Goal: Navigation & Orientation: Find specific page/section

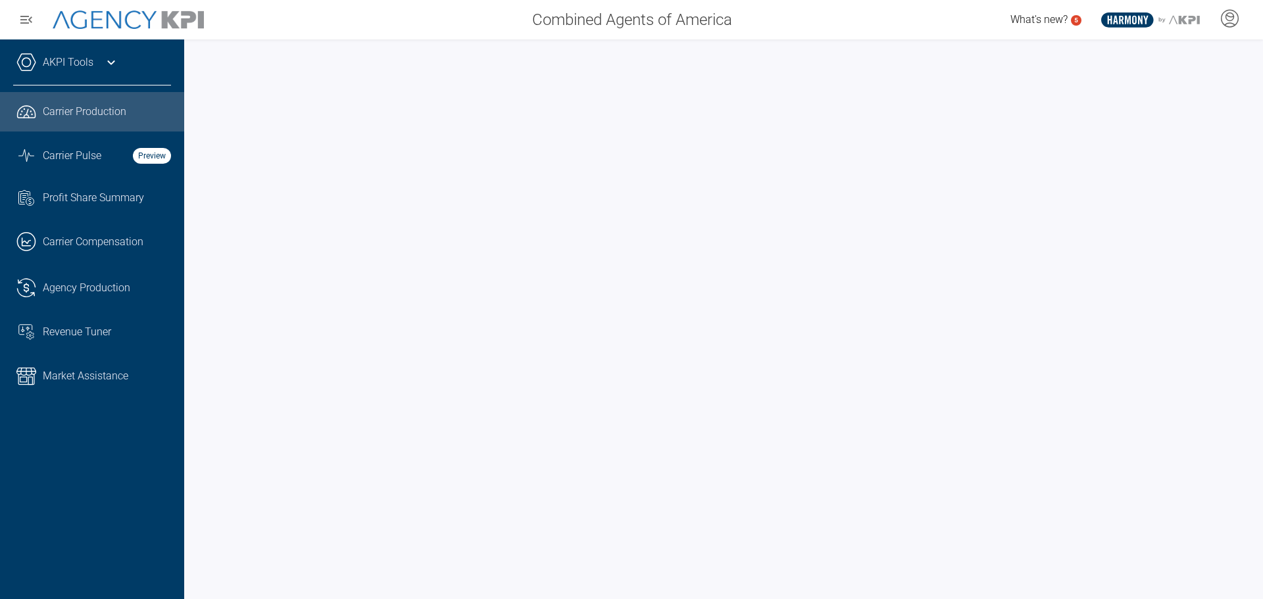
click at [116, 68] on icon at bounding box center [111, 63] width 16 height 16
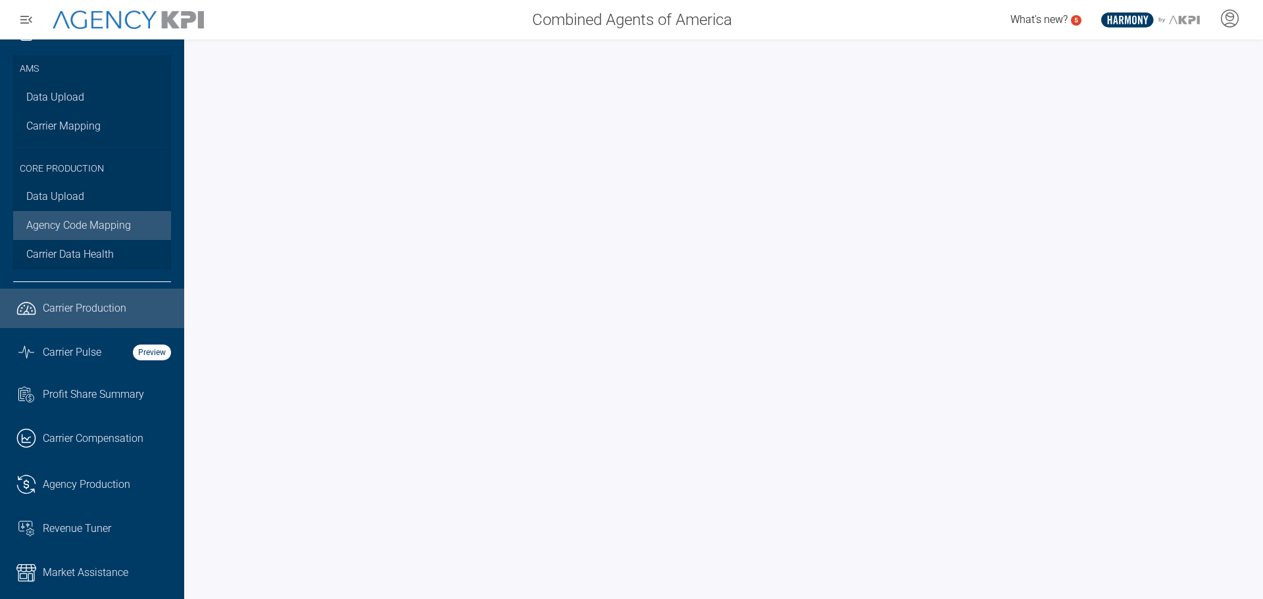
scroll to position [43, 0]
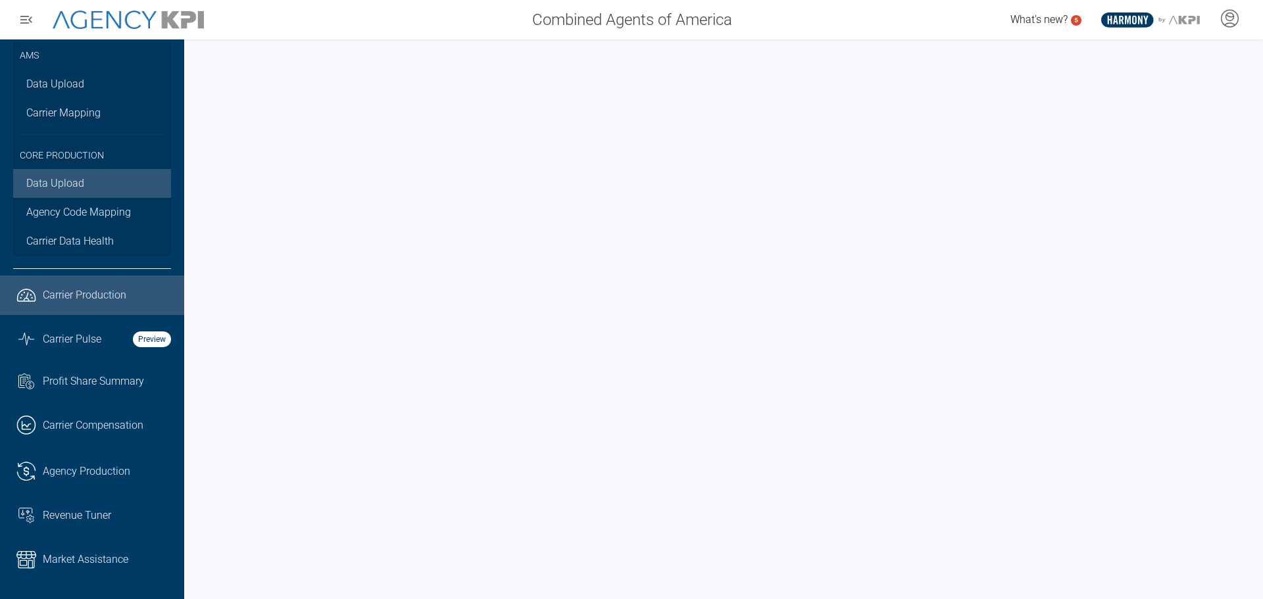
click at [76, 180] on link "Data Upload" at bounding box center [92, 183] width 158 height 29
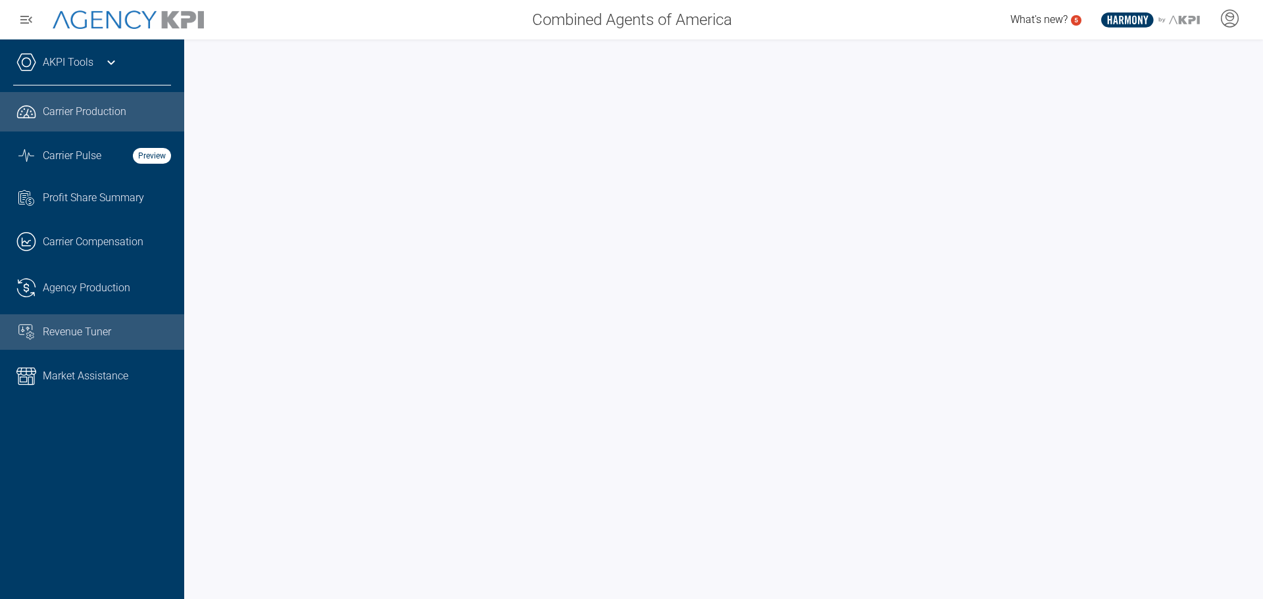
click at [107, 335] on span "Revenue Tuner" at bounding box center [77, 332] width 68 height 16
click at [143, 321] on link "Revenue Tuner" at bounding box center [92, 332] width 184 height 36
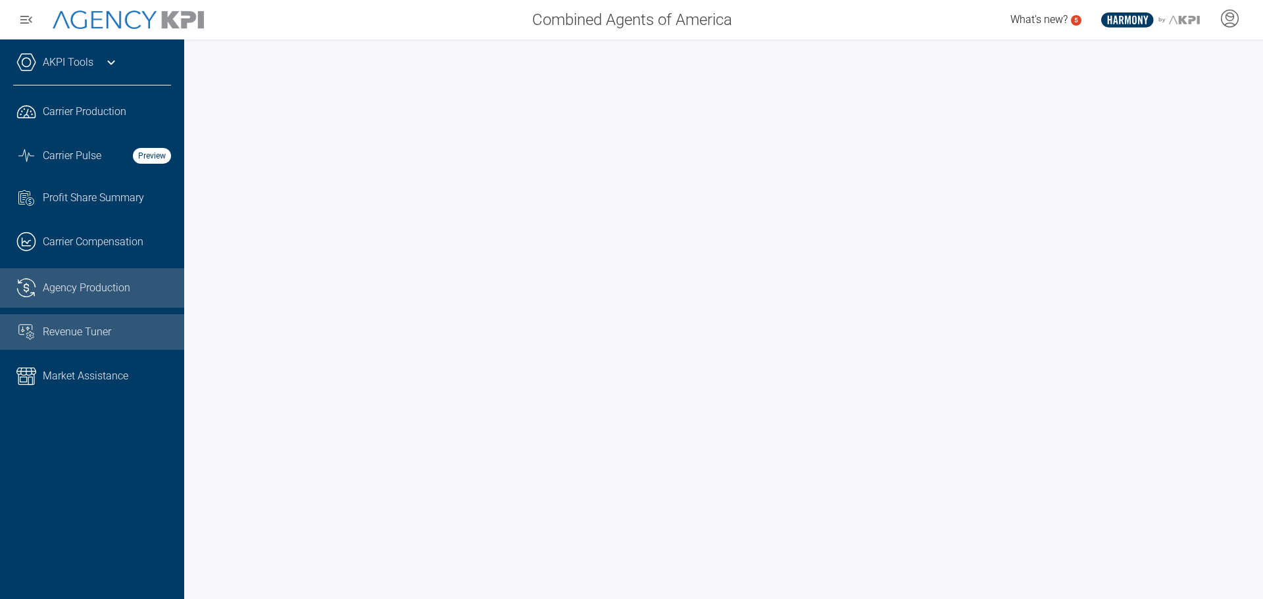
click at [99, 291] on span "Agency Production" at bounding box center [86, 288] width 87 height 16
click at [90, 332] on span "Revenue Tuner" at bounding box center [77, 332] width 68 height 16
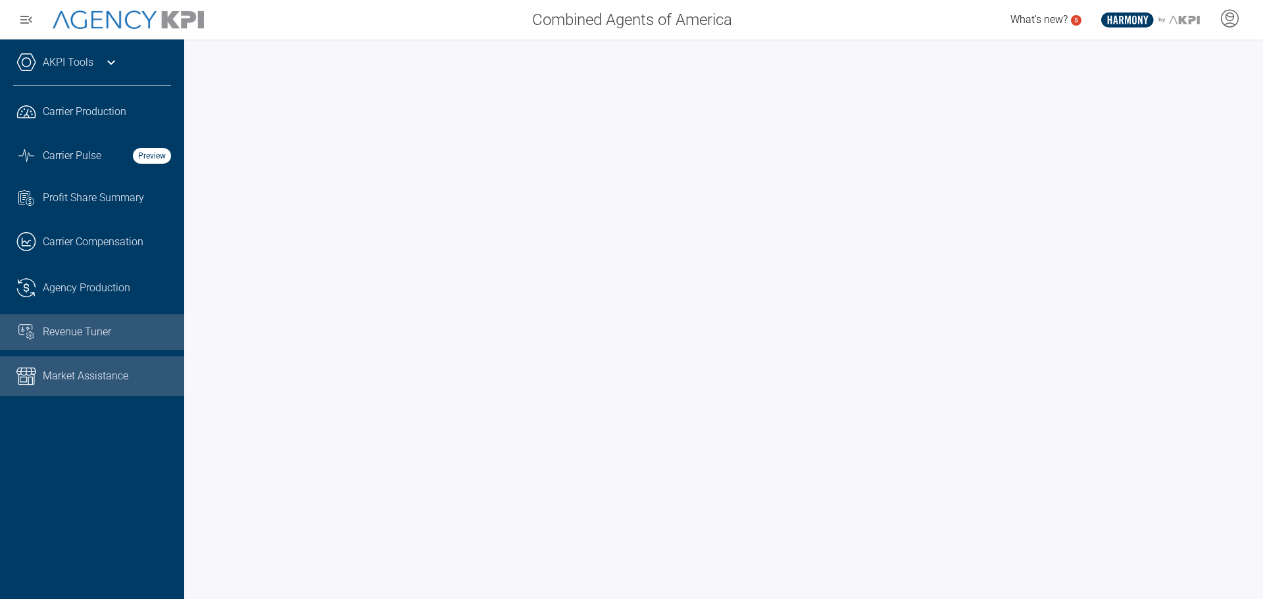
click at [95, 376] on span "Market Assistance" at bounding box center [86, 376] width 86 height 16
click at [89, 339] on span "Revenue Tuner" at bounding box center [77, 332] width 68 height 16
click at [99, 331] on span "Revenue Tuner" at bounding box center [77, 332] width 68 height 16
